Goal: Information Seeking & Learning: Learn about a topic

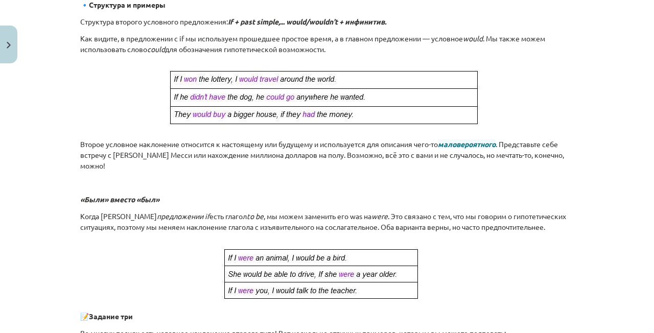
scroll to position [260, 0]
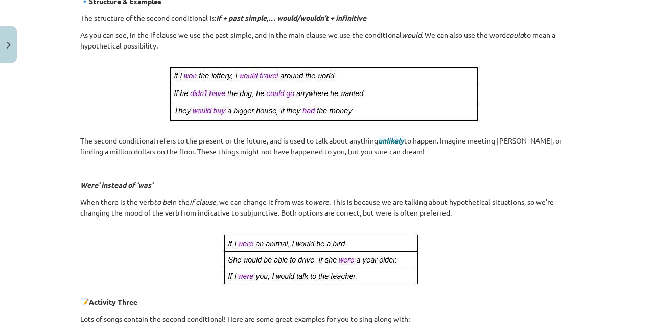
click at [480, 170] on p at bounding box center [327, 168] width 494 height 11
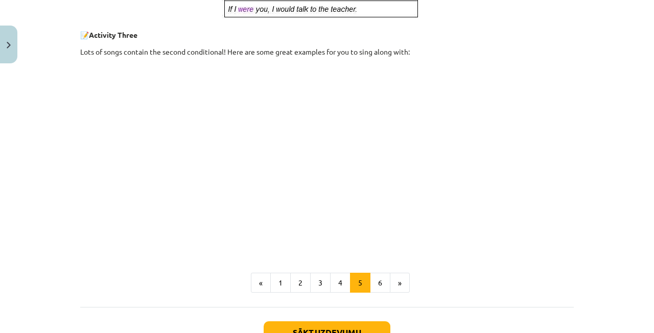
scroll to position [530, 0]
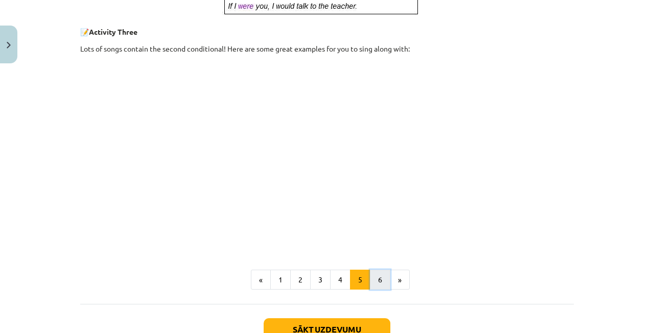
click at [374, 286] on button "6" at bounding box center [380, 280] width 20 height 20
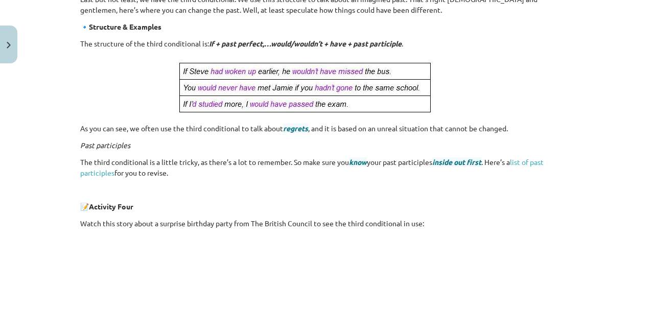
scroll to position [157, 0]
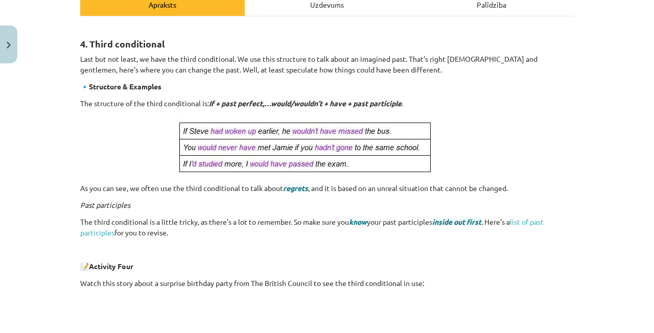
drag, startPoint x: 608, startPoint y: 53, endPoint x: 614, endPoint y: 28, distance: 25.7
click at [609, 52] on div "Mācību tēma: Angļu valoda i - 10.[PERSON_NAME] 1.ieskaites mācību materiāls #6 …" at bounding box center [327, 166] width 654 height 333
click at [553, 58] on p "Last but not least, we have the third conditional. We use this structure to tal…" at bounding box center [327, 64] width 494 height 21
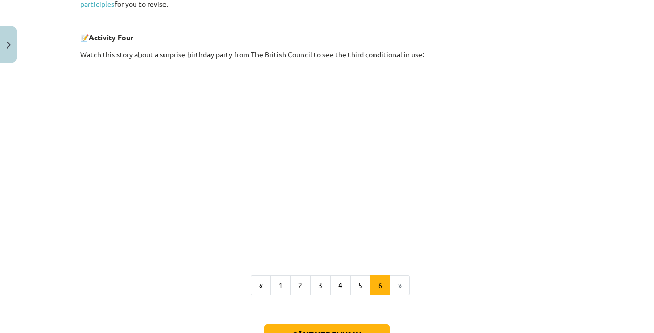
scroll to position [466, 0]
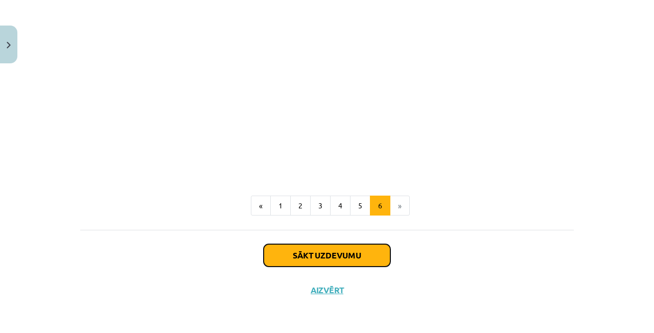
click at [342, 260] on button "Sākt uzdevumu" at bounding box center [327, 255] width 127 height 22
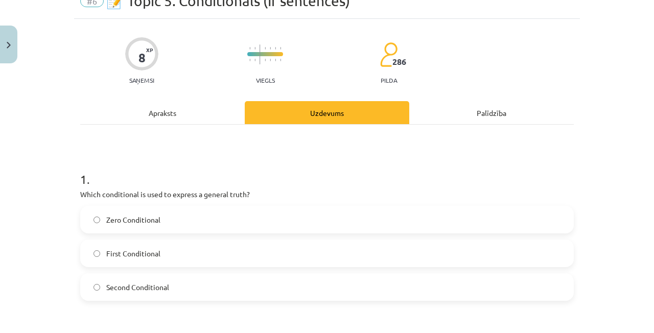
scroll to position [26, 0]
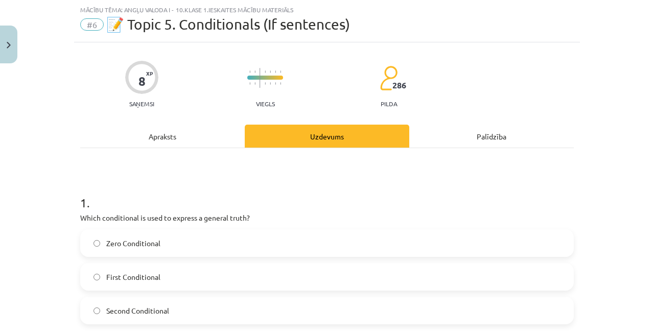
click at [209, 240] on label "Zero Conditional" at bounding box center [327, 243] width 492 height 26
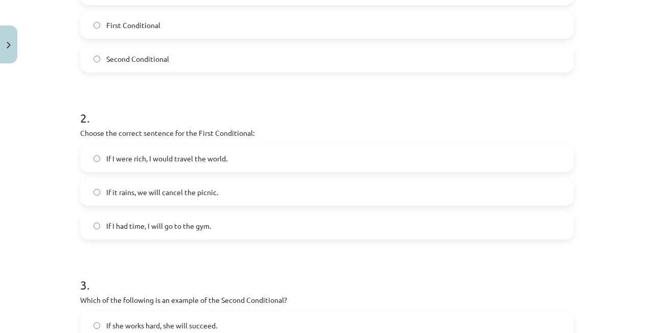
scroll to position [281, 0]
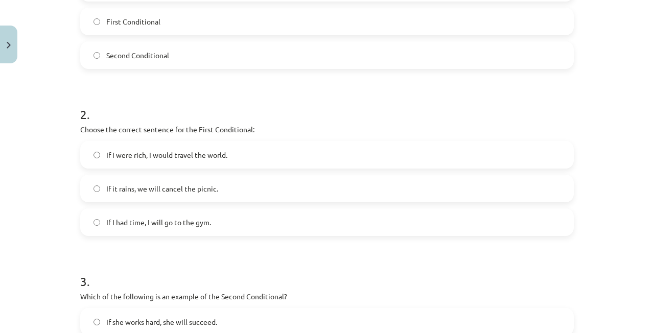
drag, startPoint x: 233, startPoint y: 189, endPoint x: 238, endPoint y: 188, distance: 5.2
click at [233, 188] on label "If it rains, we will cancel the picnic." at bounding box center [327, 189] width 492 height 26
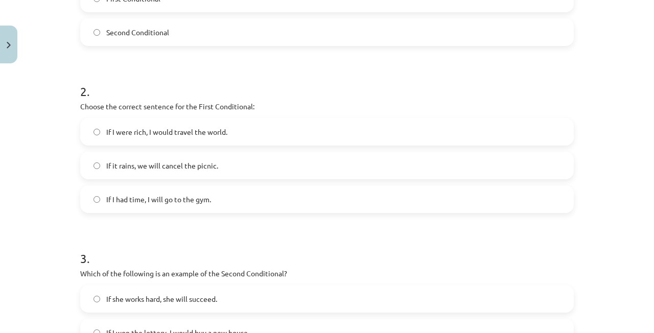
scroll to position [307, 0]
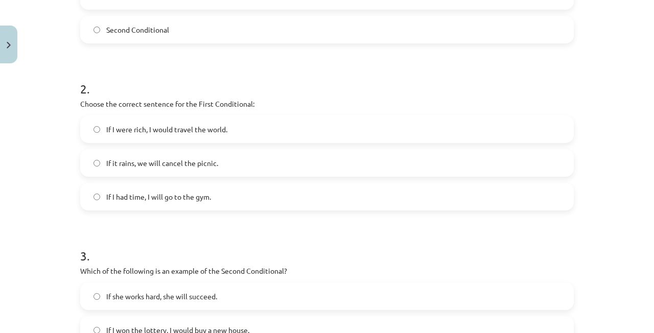
click at [237, 200] on label "If I had time, I will go to the gym." at bounding box center [327, 197] width 492 height 26
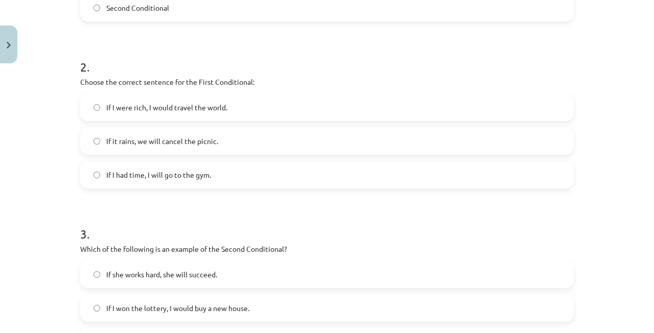
scroll to position [409, 0]
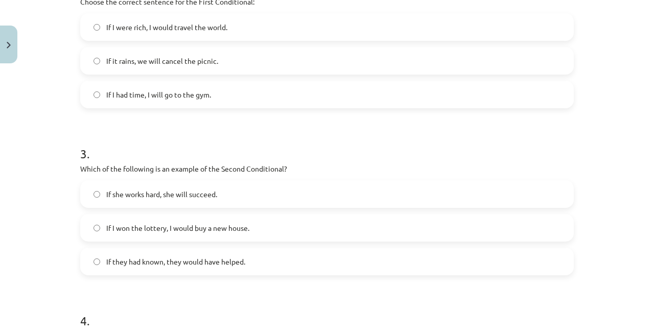
drag, startPoint x: 273, startPoint y: 63, endPoint x: 354, endPoint y: 172, distance: 135.1
click at [274, 67] on label "If it rains, we will cancel the picnic." at bounding box center [327, 61] width 492 height 26
click at [227, 105] on label "If I had time, I will go to the gym." at bounding box center [327, 95] width 492 height 26
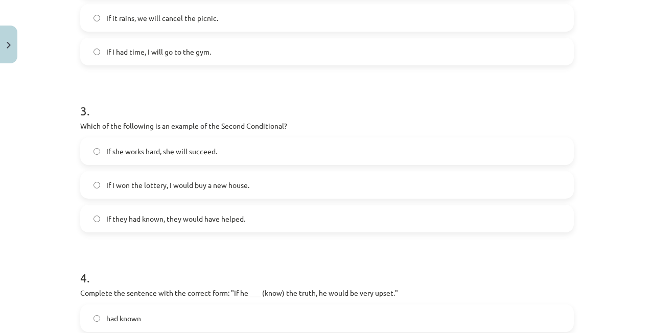
scroll to position [460, 0]
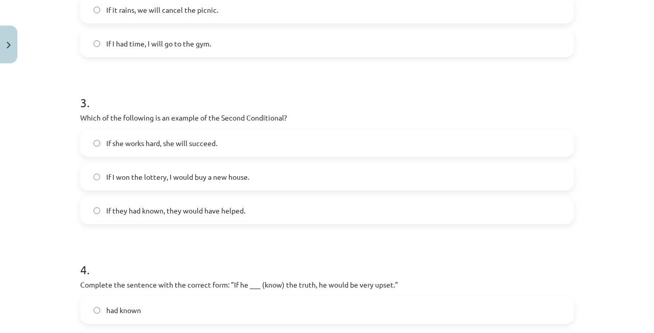
click at [411, 221] on label "If they had known, they would have helped." at bounding box center [327, 211] width 492 height 26
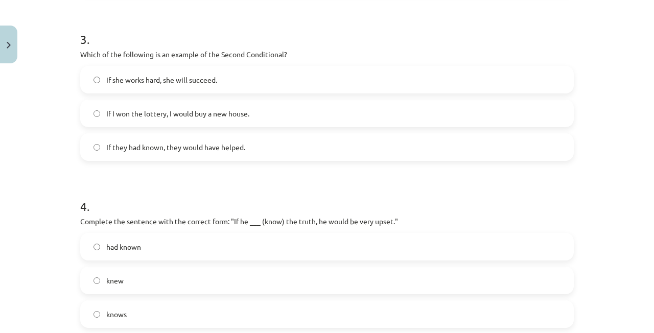
scroll to position [588, 0]
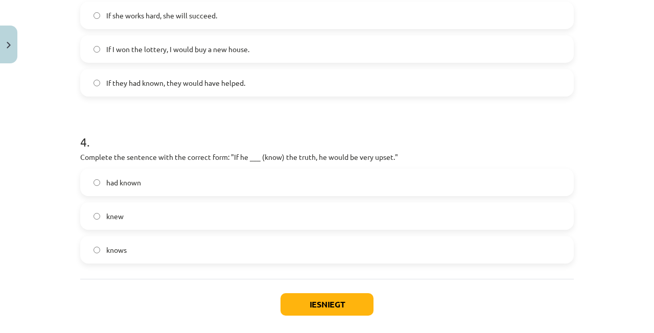
click at [207, 184] on label "had known" at bounding box center [327, 183] width 492 height 26
click at [321, 304] on button "Iesniegt" at bounding box center [327, 304] width 93 height 22
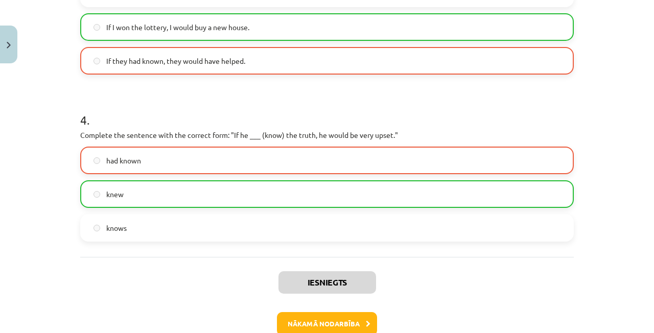
scroll to position [669, 0]
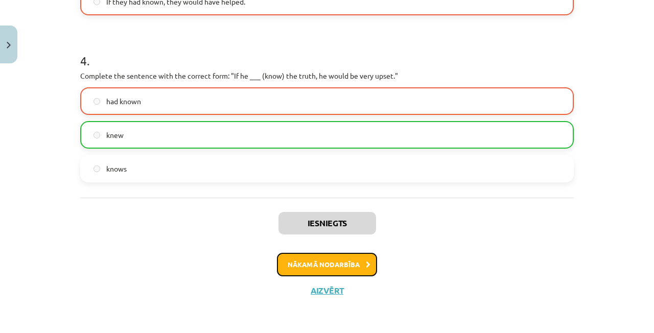
click at [323, 261] on button "Nākamā nodarbība" at bounding box center [327, 265] width 100 height 24
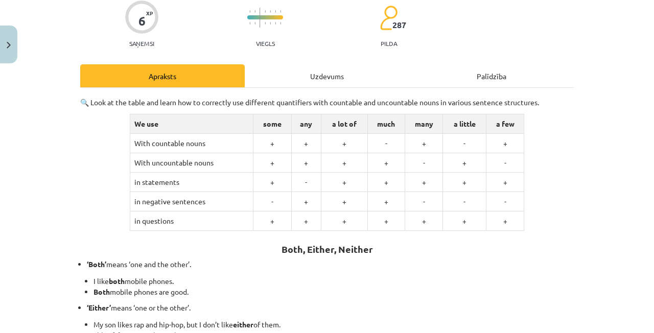
scroll to position [77, 0]
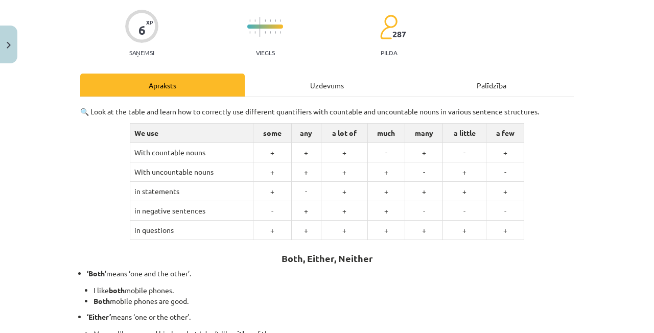
click at [596, 155] on div "Mācību tēma: Angļu valoda i - 10.[PERSON_NAME] 1.ieskaites mācību materiāls #7 …" at bounding box center [327, 166] width 654 height 333
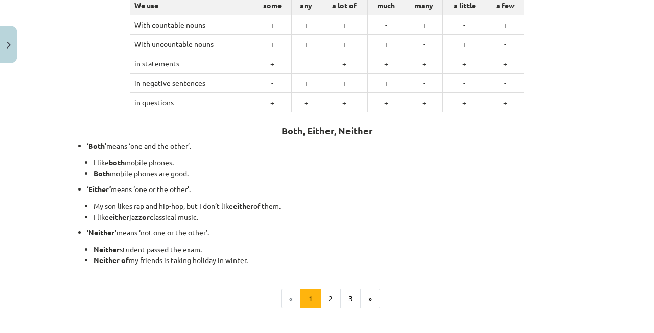
scroll to position [215, 0]
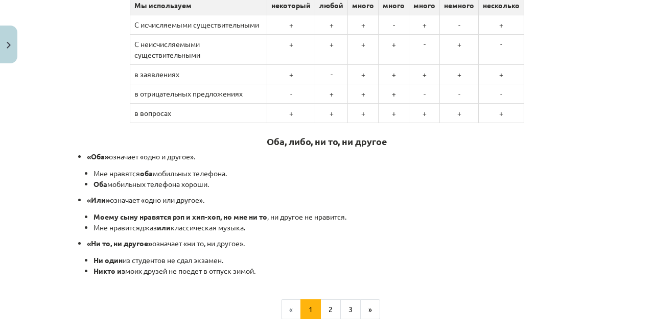
click at [575, 186] on div "6 XP Вы получите Легкий 287 выполняет Описание Задача Помощь 🔍 Посмотрите на та…" at bounding box center [327, 132] width 506 height 559
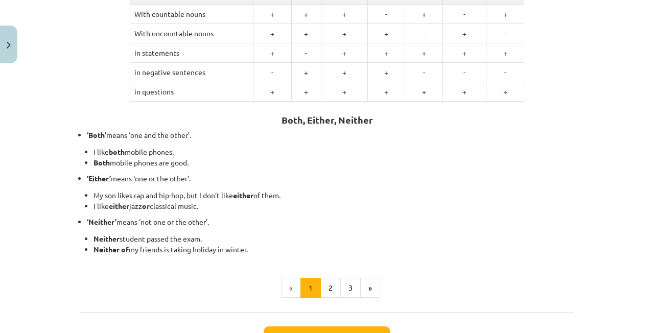
scroll to position [204, 0]
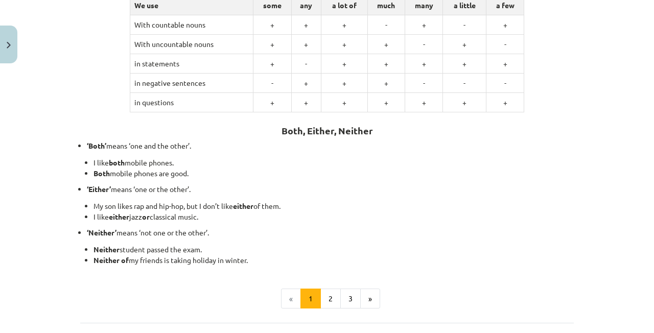
click at [423, 177] on li "Both mobile phones are good." at bounding box center [334, 173] width 480 height 11
click at [323, 302] on button "2" at bounding box center [330, 299] width 20 height 20
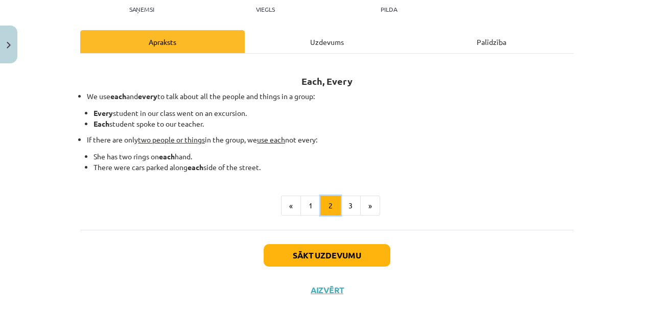
scroll to position [120, 0]
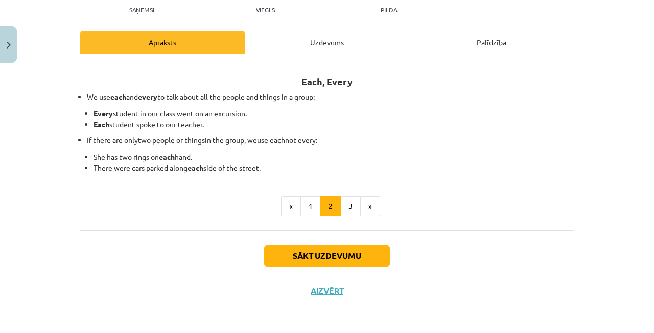
click at [415, 175] on div "Each, Every We use each and every to talk about all the people and things in a …" at bounding box center [327, 139] width 494 height 153
click at [352, 209] on button "3" at bounding box center [350, 206] width 20 height 20
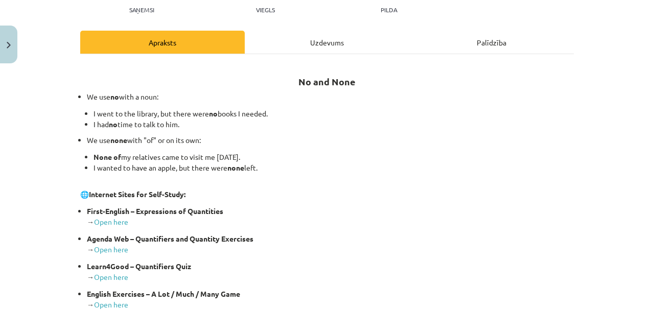
click at [330, 33] on div "Uzdevums" at bounding box center [327, 42] width 165 height 23
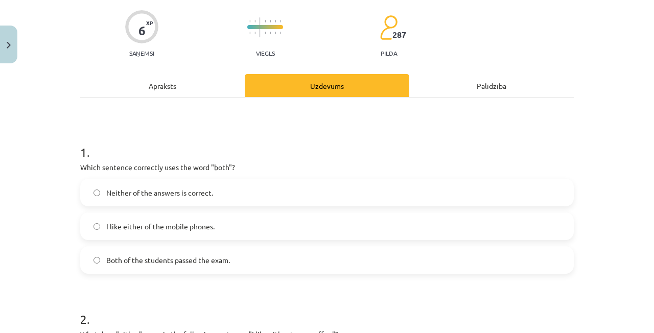
scroll to position [51, 0]
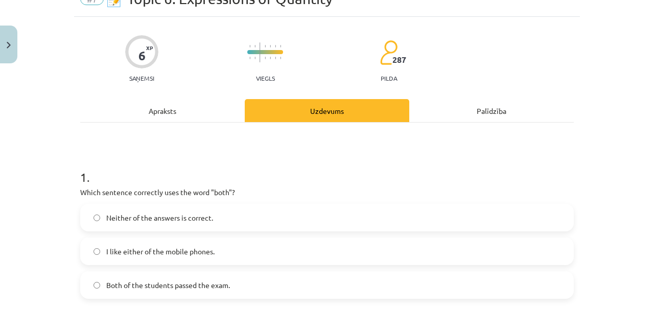
click at [164, 109] on div "Apraksts" at bounding box center [162, 110] width 165 height 23
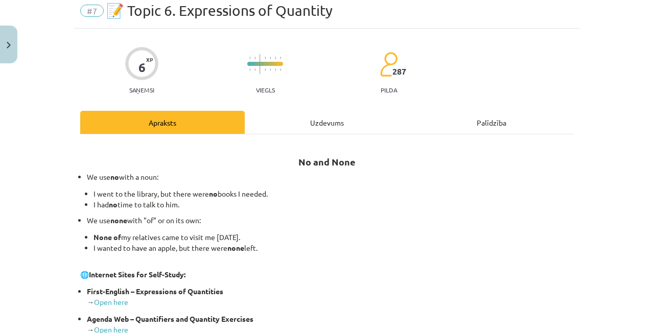
scroll to position [179, 0]
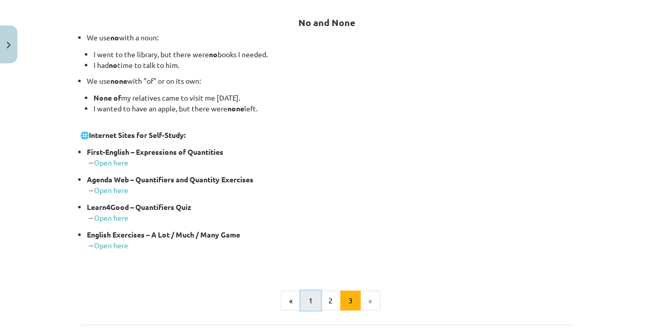
click at [314, 307] on button "1" at bounding box center [310, 301] width 20 height 20
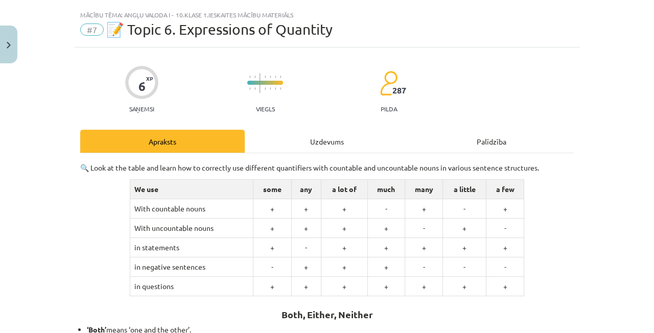
scroll to position [4, 0]
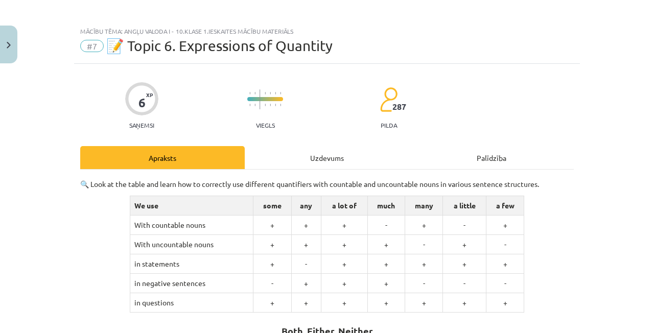
click at [321, 153] on div "Uzdevums" at bounding box center [327, 157] width 165 height 23
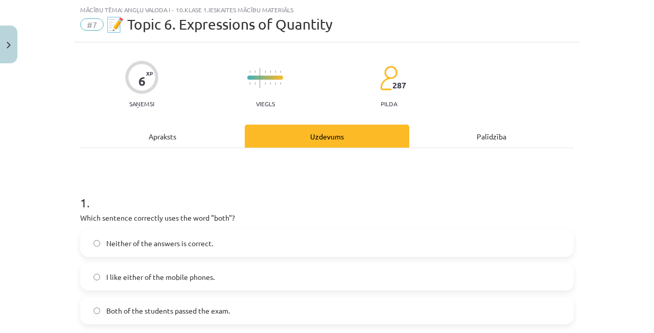
click at [212, 315] on span "Both of the students passed the exam." at bounding box center [168, 311] width 124 height 11
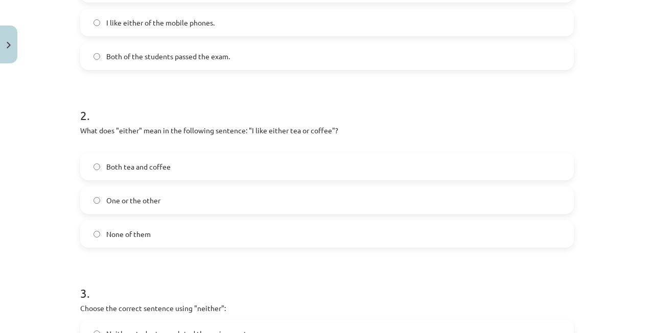
scroll to position [281, 0]
click at [207, 211] on label "One or the other" at bounding box center [327, 200] width 492 height 26
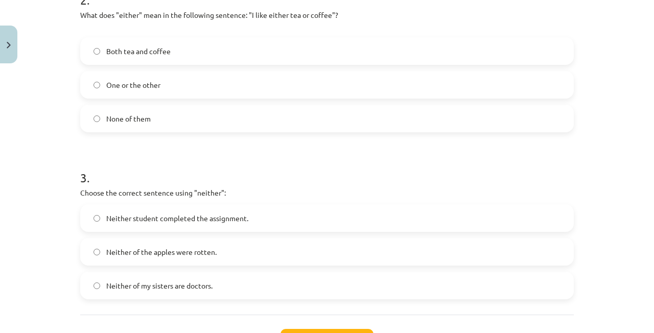
scroll to position [409, 0]
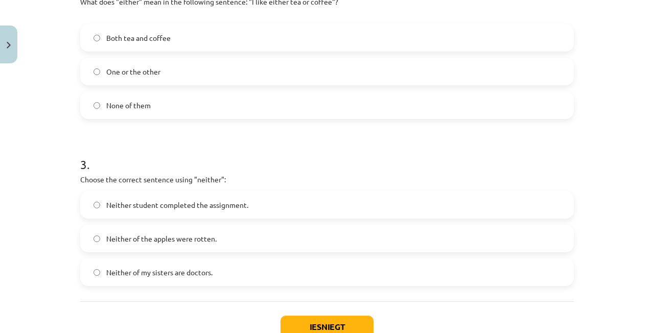
drag, startPoint x: 156, startPoint y: 203, endPoint x: 157, endPoint y: 208, distance: 5.3
click at [156, 203] on span "Neither student completed the assignment." at bounding box center [177, 205] width 142 height 11
click at [295, 319] on button "Iesniegt" at bounding box center [327, 327] width 93 height 22
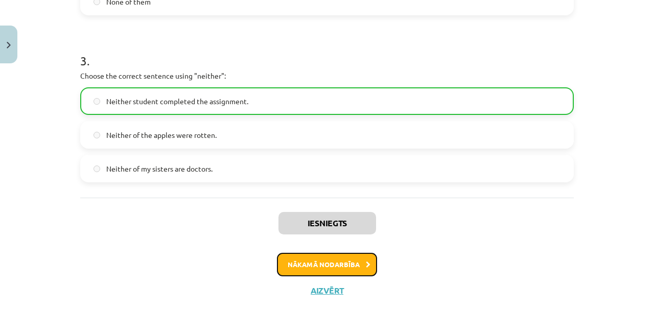
click at [322, 268] on button "Nākamā nodarbība" at bounding box center [327, 265] width 100 height 24
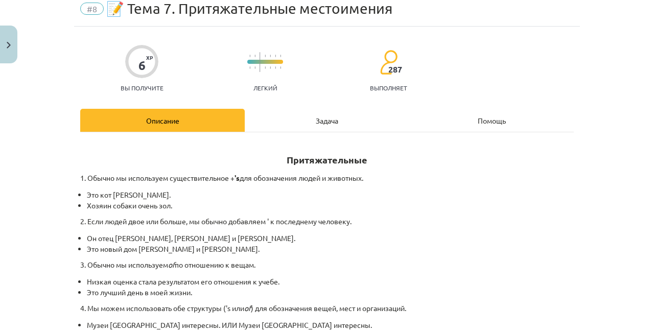
scroll to position [67, 0]
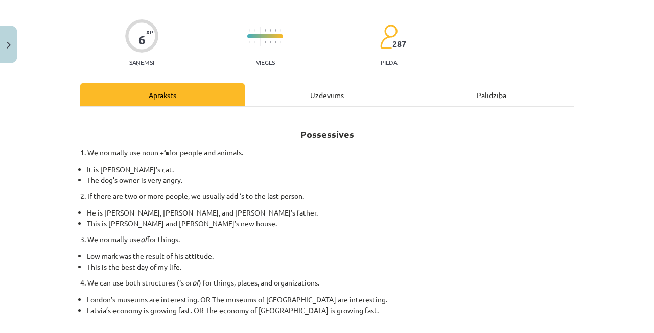
click at [231, 298] on li "London’s museums are interesting. OR The museums of [GEOGRAPHIC_DATA] are inter…" at bounding box center [330, 299] width 487 height 11
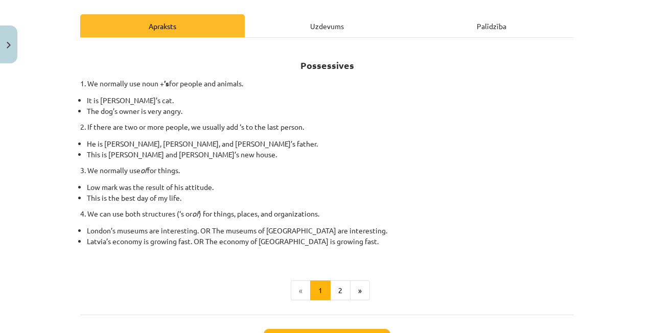
scroll to position [144, 0]
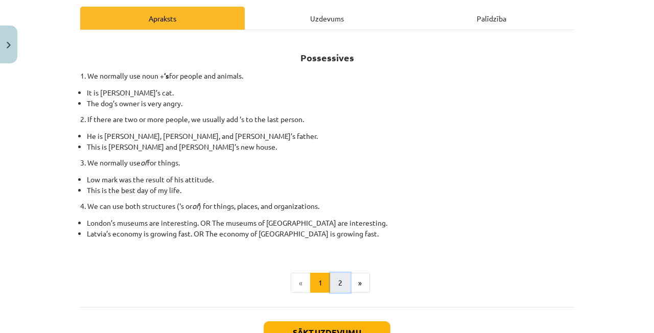
click at [335, 287] on button "2" at bounding box center [340, 283] width 20 height 20
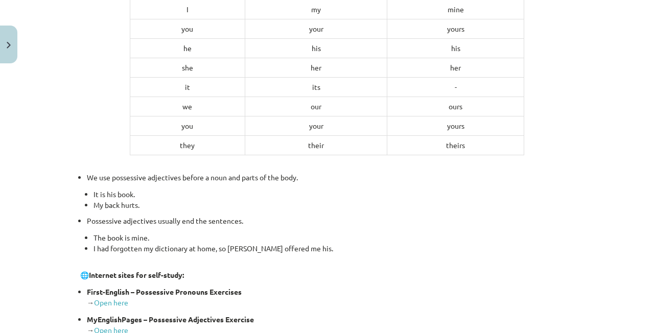
scroll to position [234, 0]
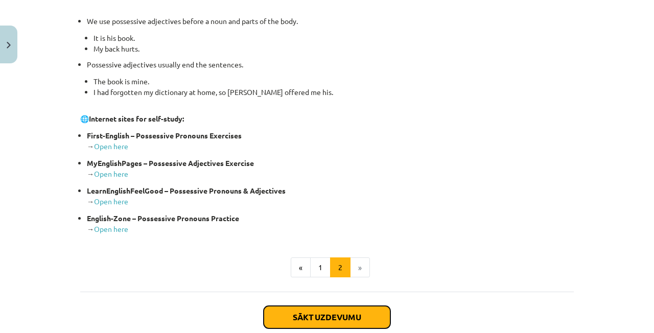
click at [313, 317] on button "Sākt uzdevumu" at bounding box center [327, 317] width 127 height 22
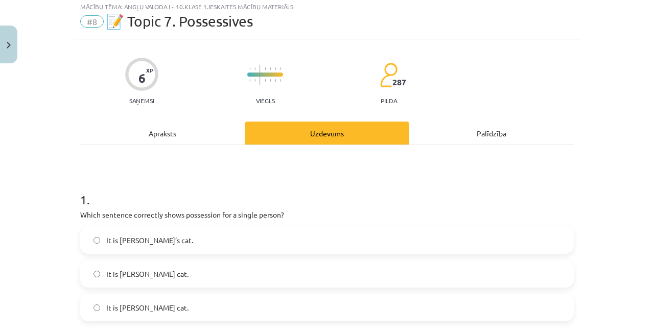
scroll to position [26, 0]
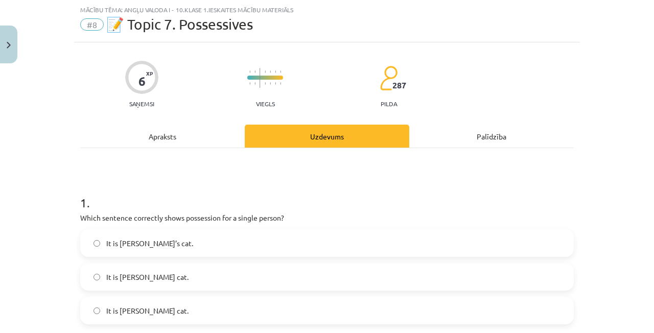
click at [193, 244] on label "It is [PERSON_NAME]’s cat." at bounding box center [327, 243] width 492 height 26
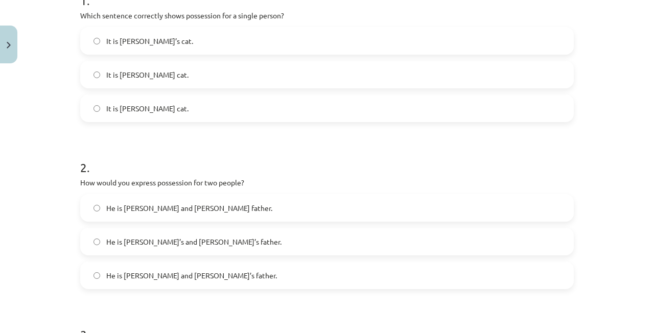
scroll to position [230, 0]
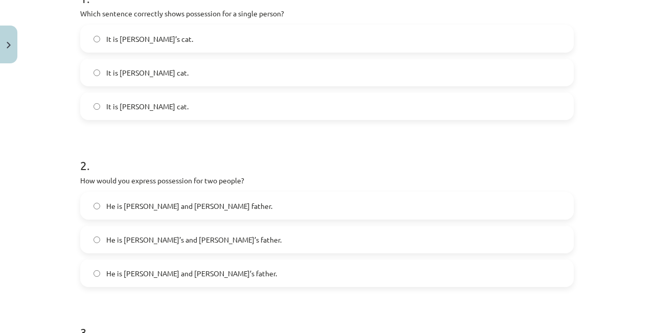
click at [195, 276] on span "He is [PERSON_NAME] and [PERSON_NAME]’s father." at bounding box center [191, 273] width 171 height 11
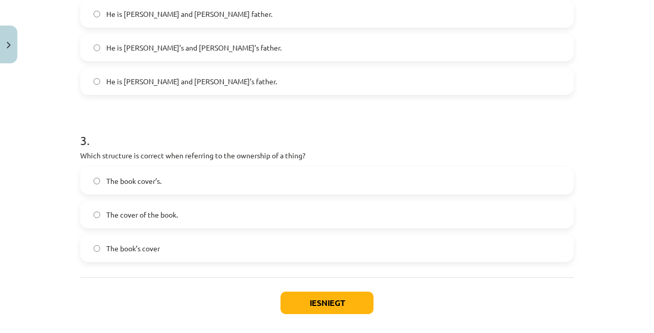
scroll to position [434, 0]
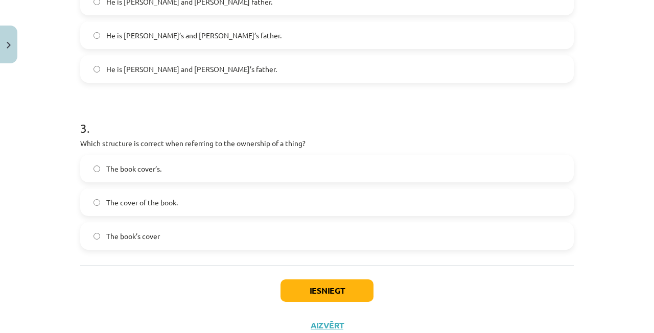
drag, startPoint x: 608, startPoint y: 53, endPoint x: 612, endPoint y: 20, distance: 33.0
click at [609, 48] on div "Mācību tēma: Angļu valoda i - 10.[PERSON_NAME] 1.ieskaites mācību materiāls #8 …" at bounding box center [327, 166] width 654 height 333
click at [66, 171] on div "Mācību tēma: Angļu valoda i - 10.[PERSON_NAME] 1.ieskaites mācību materiāls #8 …" at bounding box center [327, 166] width 654 height 333
click at [184, 206] on label "The cover of the book." at bounding box center [327, 203] width 492 height 26
click at [318, 290] on button "Iesniegt" at bounding box center [327, 291] width 93 height 22
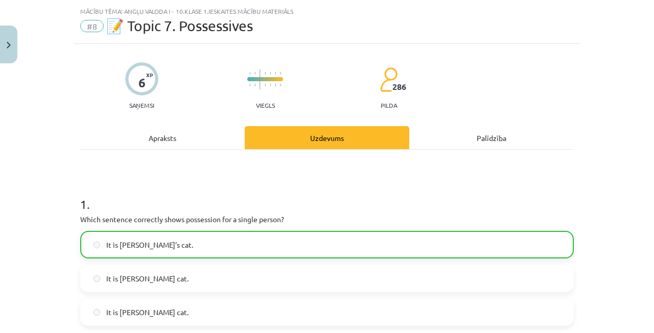
scroll to position [0, 0]
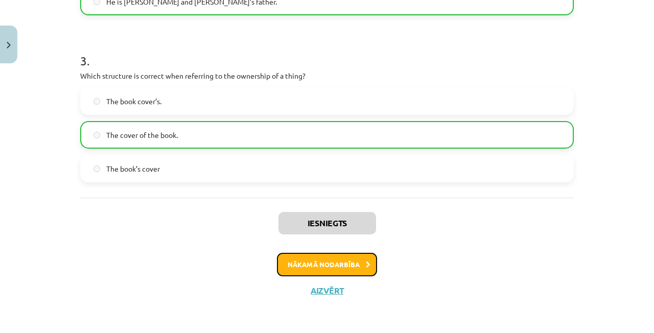
click at [319, 265] on button "Nākamā nodarbība" at bounding box center [327, 265] width 100 height 24
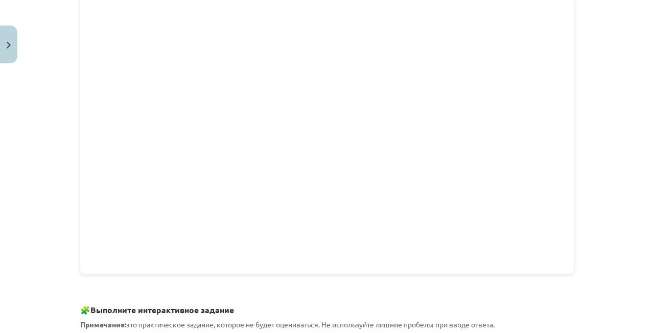
scroll to position [260, 0]
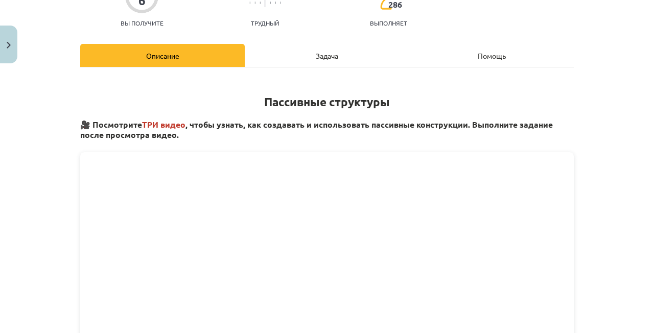
click at [280, 58] on div "Задача" at bounding box center [327, 55] width 165 height 23
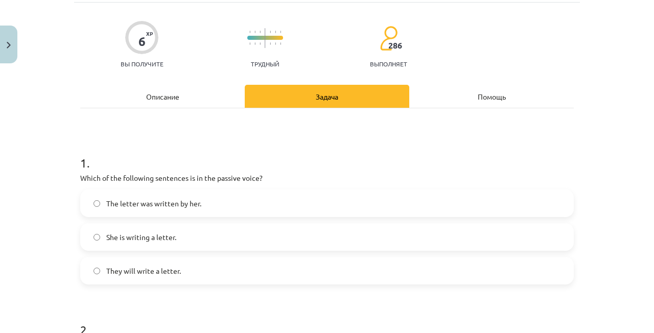
scroll to position [26, 0]
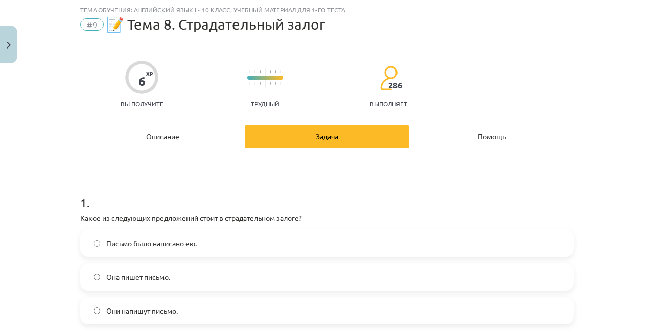
click at [168, 133] on font "Описание" at bounding box center [162, 136] width 33 height 9
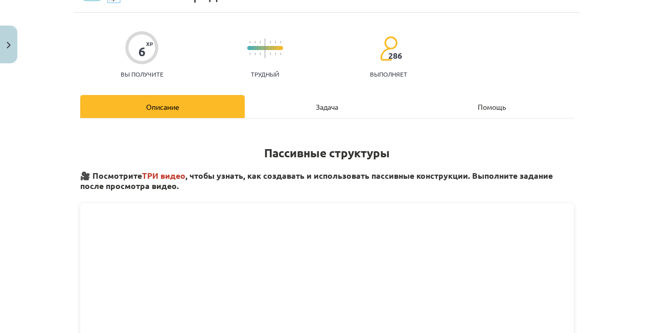
scroll to position [179, 0]
